Goal: Task Accomplishment & Management: Complete application form

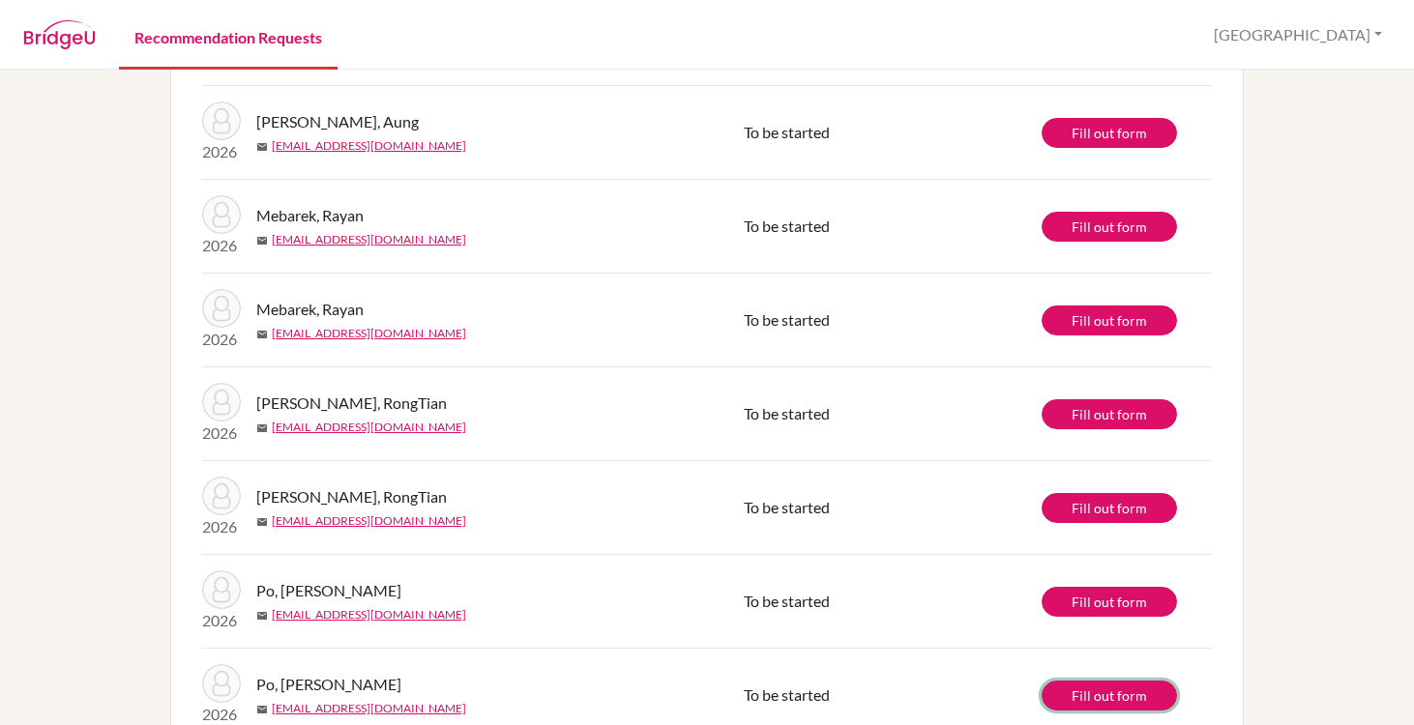
scroll to position [284, 0]
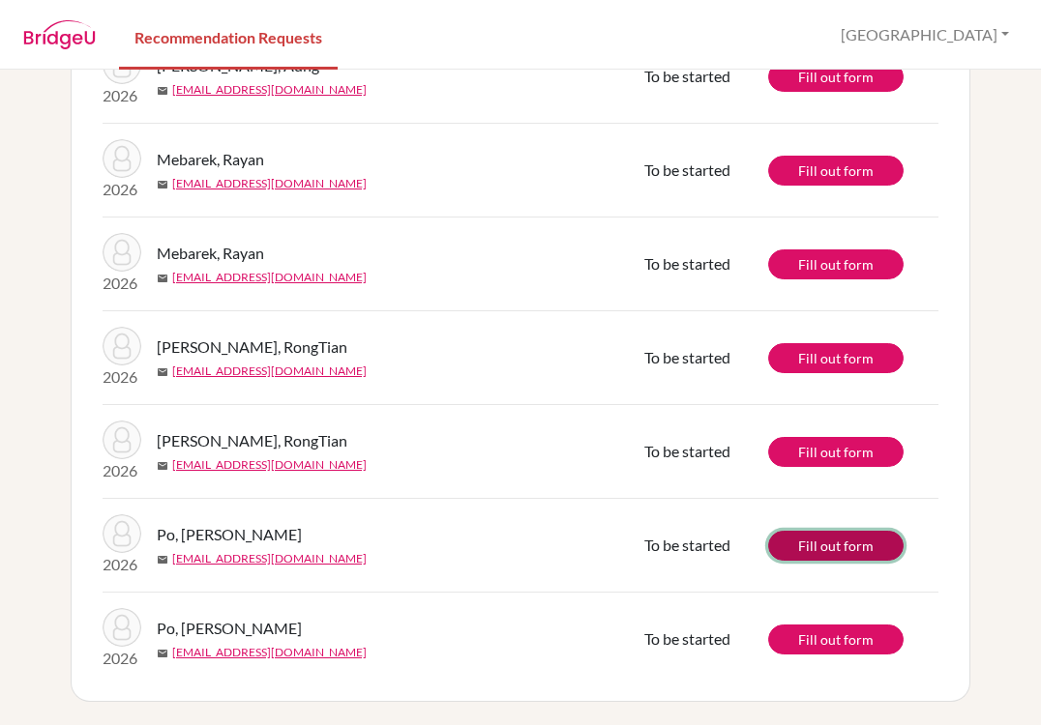
click at [807, 547] on link "Fill out form" at bounding box center [835, 546] width 135 height 30
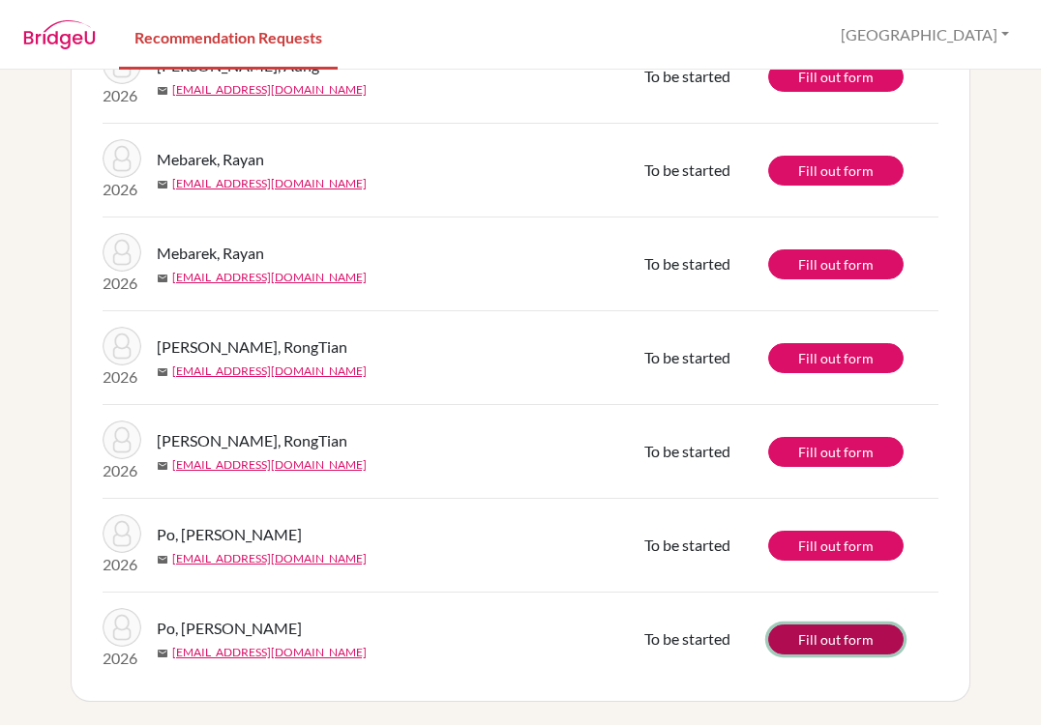
click at [807, 642] on link "Fill out form" at bounding box center [835, 640] width 135 height 30
click at [815, 640] on link "Fill out form" at bounding box center [835, 640] width 135 height 30
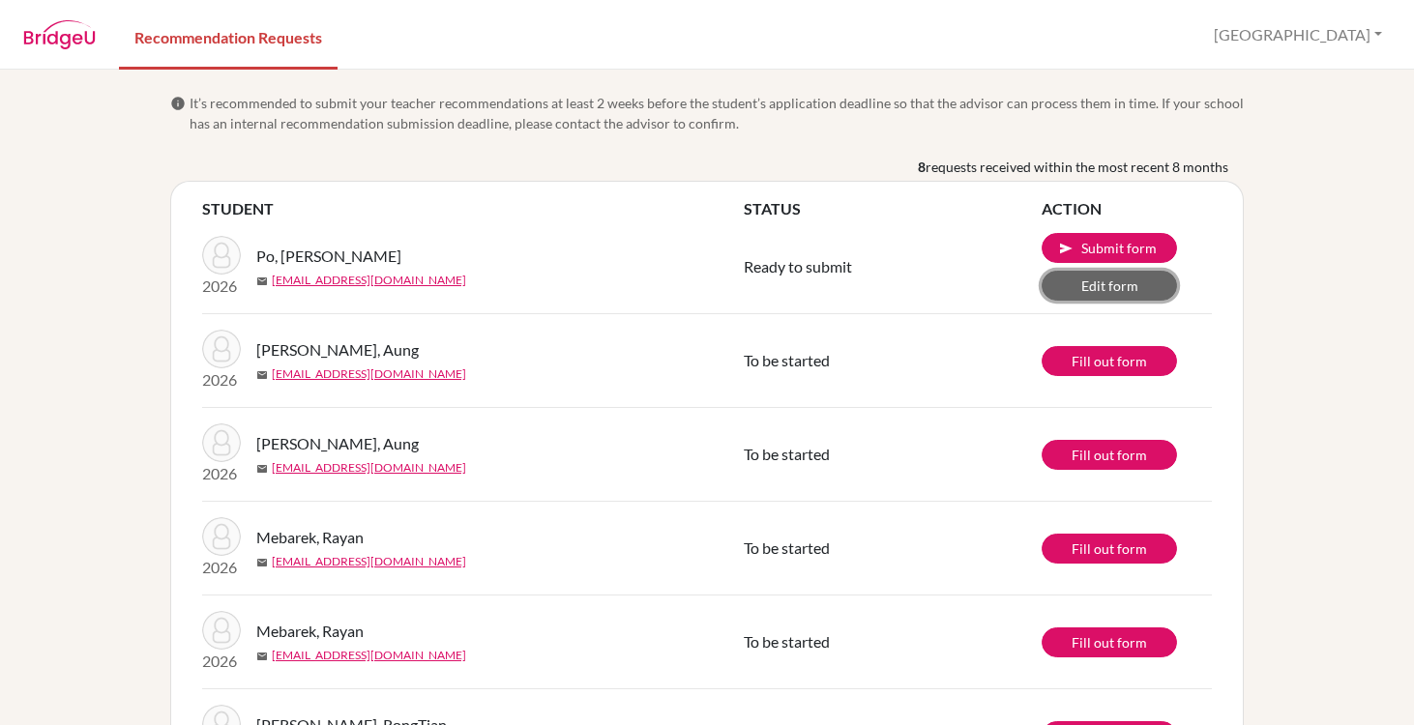
click at [1081, 285] on link "Edit form" at bounding box center [1109, 286] width 135 height 30
click at [1102, 255] on button "send Submit form" at bounding box center [1109, 248] width 135 height 30
click at [1109, 247] on button "send Submit form" at bounding box center [1109, 248] width 135 height 30
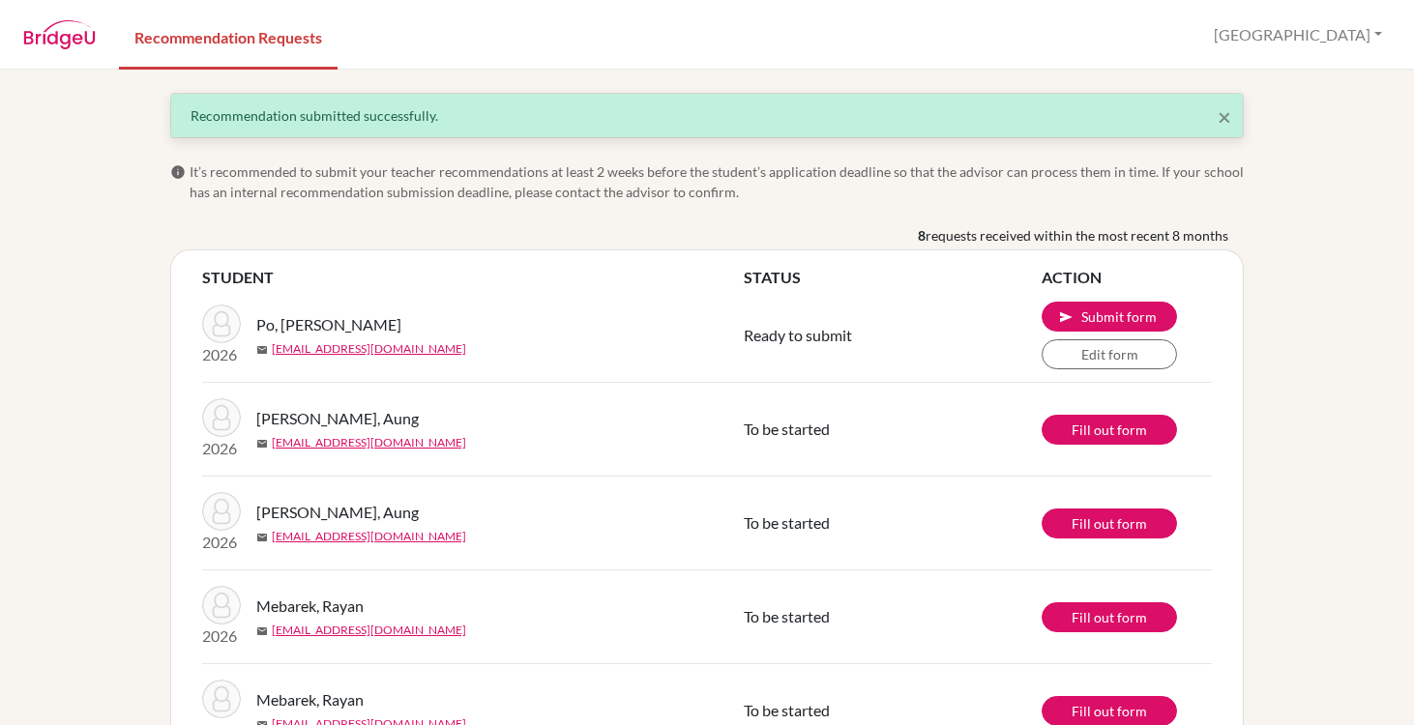
click at [1259, 368] on div "× Recommendation submitted successfully. info It’s recommended to submit your t…" at bounding box center [707, 398] width 1414 height 656
